Goal: Find specific page/section: Find specific page/section

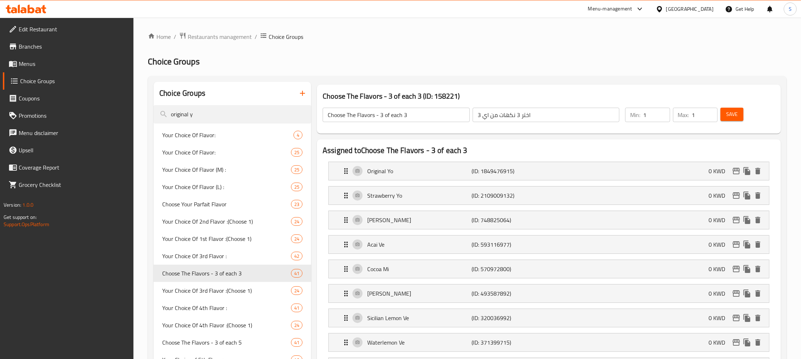
click at [225, 37] on span "Restaurants management" at bounding box center [220, 36] width 64 height 9
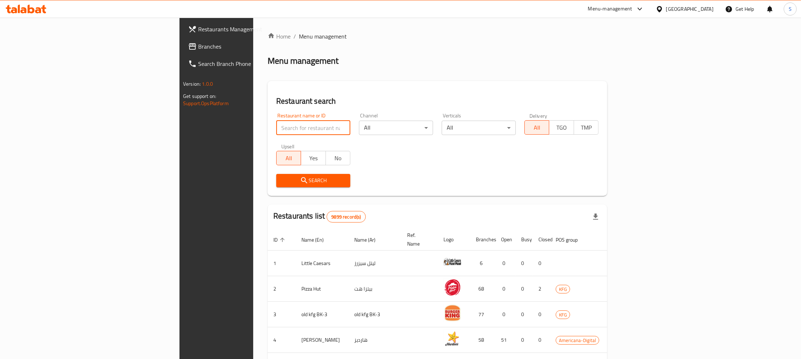
click at [276, 132] on input "search" at bounding box center [313, 127] width 74 height 14
paste input "Lamesh"
type input "Lamesh"
click button "Search" at bounding box center [313, 180] width 74 height 13
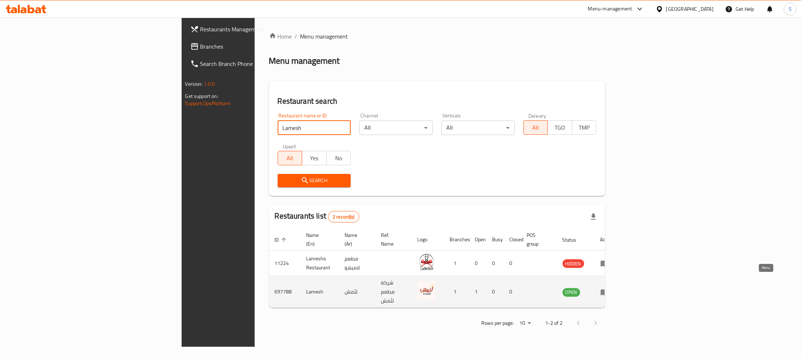
click at [609, 287] on icon "enhanced table" at bounding box center [604, 291] width 9 height 9
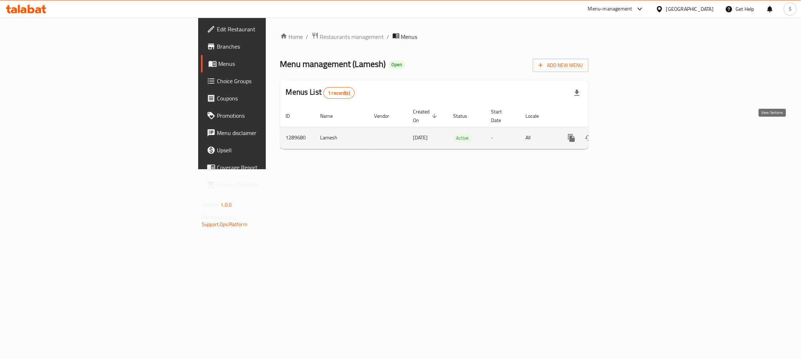
click at [628, 133] on icon "enhanced table" at bounding box center [623, 137] width 9 height 9
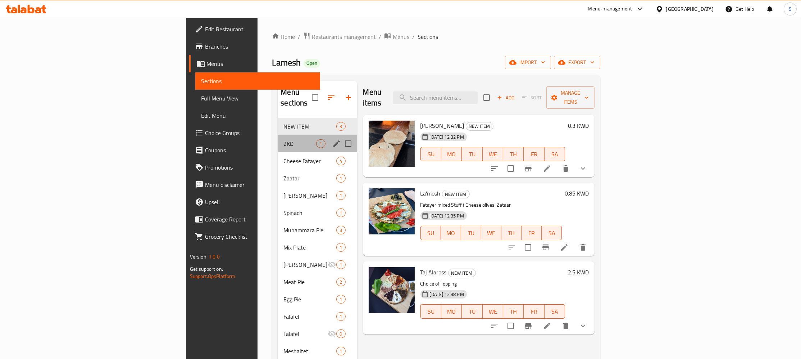
click at [278, 135] on div "2KD 1" at bounding box center [317, 143] width 79 height 17
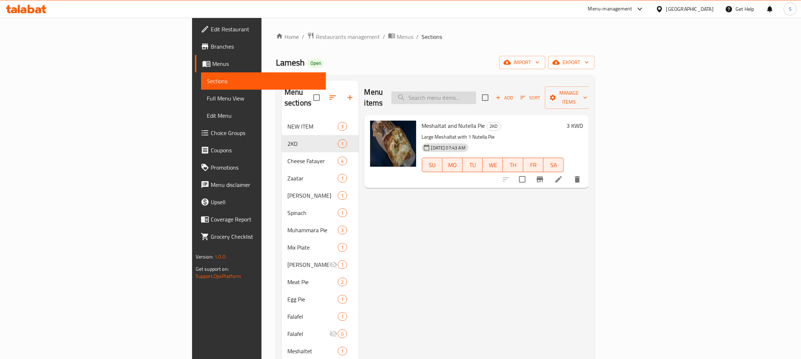
click at [476, 91] on input "search" at bounding box center [433, 97] width 85 height 13
type input "mesh"
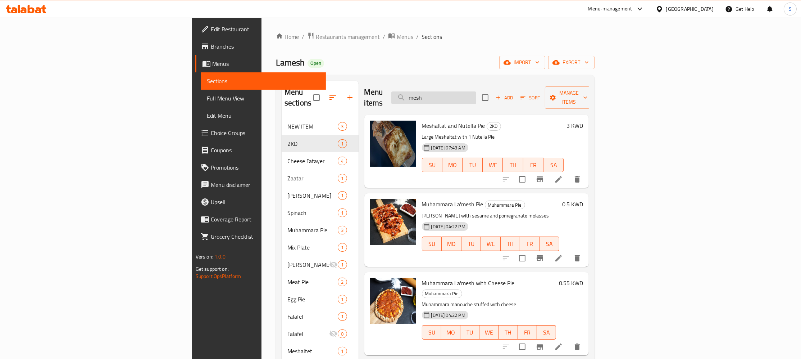
drag, startPoint x: 526, startPoint y: 87, endPoint x: 455, endPoint y: 99, distance: 72.2
click at [455, 99] on input "mesh" at bounding box center [433, 97] width 85 height 13
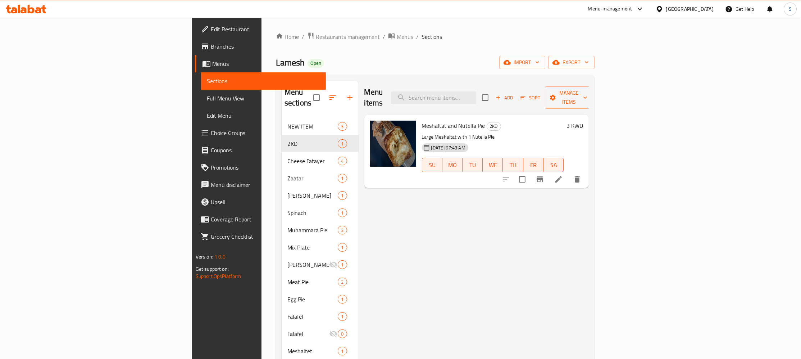
click at [583, 65] on div "Lamesh Open import export" at bounding box center [435, 62] width 319 height 13
drag, startPoint x: 149, startPoint y: 63, endPoint x: 177, endPoint y: 69, distance: 28.6
click at [276, 69] on span "Lamesh" at bounding box center [290, 62] width 29 height 16
copy span "Lamesh"
click at [356, 64] on div "Lamesh Open import export" at bounding box center [435, 62] width 319 height 13
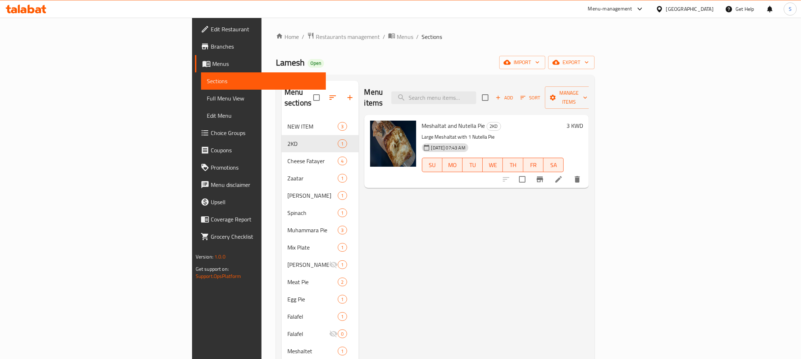
click at [261, 26] on div "Home / Restaurants management / Menus / Sections Lamesh Open import export Menu…" at bounding box center [434, 364] width 347 height 693
click at [316, 38] on span "Restaurants management" at bounding box center [348, 36] width 64 height 9
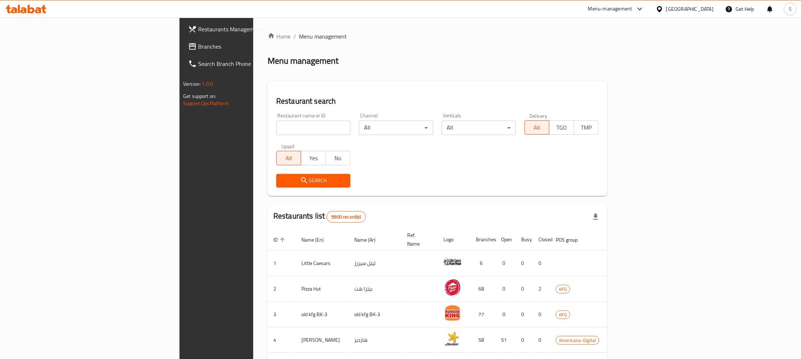
click at [276, 132] on input "search" at bounding box center [313, 127] width 74 height 14
paste input "kilo"
click button "Search" at bounding box center [313, 180] width 74 height 13
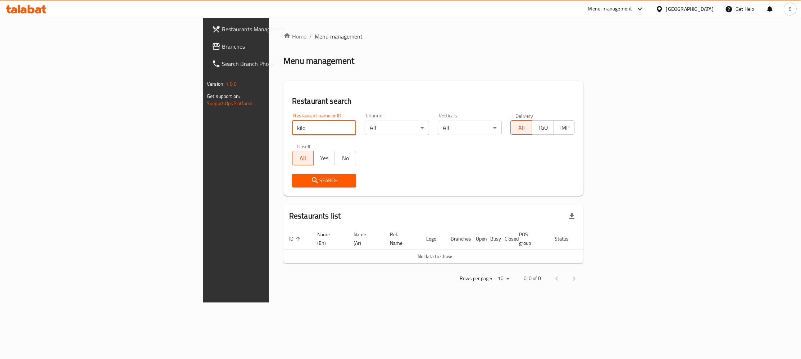
drag, startPoint x: 270, startPoint y: 124, endPoint x: 6, endPoint y: 122, distance: 264.3
click at [292, 122] on input "kilo" at bounding box center [324, 127] width 64 height 14
click button "Search" at bounding box center [324, 180] width 64 height 13
drag, startPoint x: 407, startPoint y: 306, endPoint x: 401, endPoint y: 293, distance: 14.3
click at [406, 302] on div "Home / Menu management Menu management Restaurant search Restaurant name or ID …" at bounding box center [433, 160] width 329 height 284
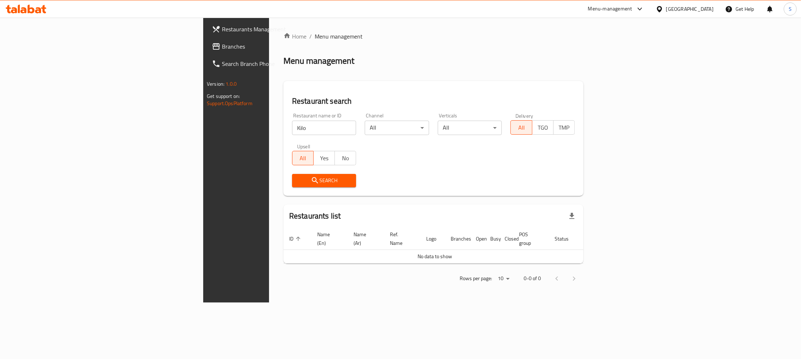
click at [292, 126] on input "Kilo" at bounding box center [324, 127] width 64 height 14
type input "Kilo"
click button "Search" at bounding box center [324, 180] width 64 height 13
